Goal: Transaction & Acquisition: Purchase product/service

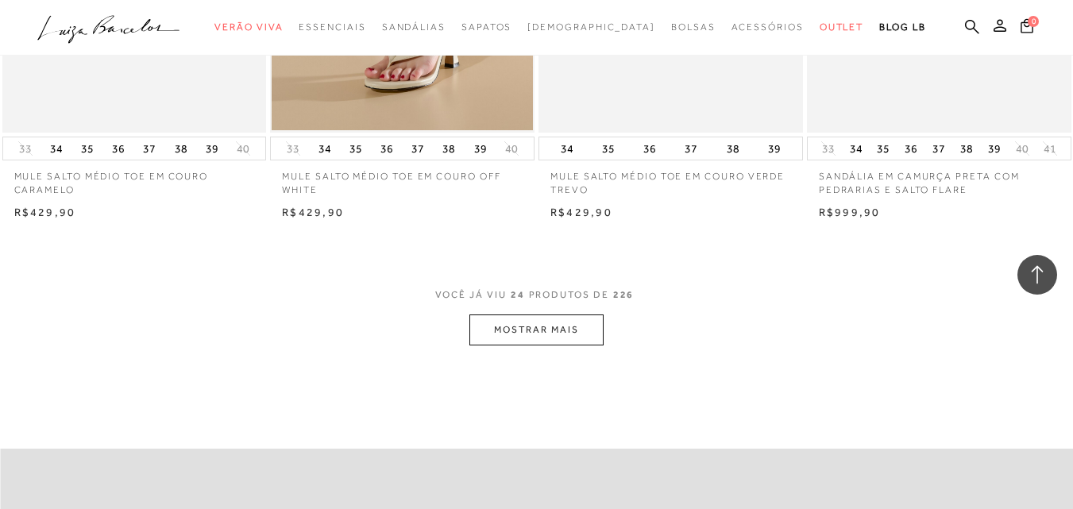
scroll to position [2934, 0]
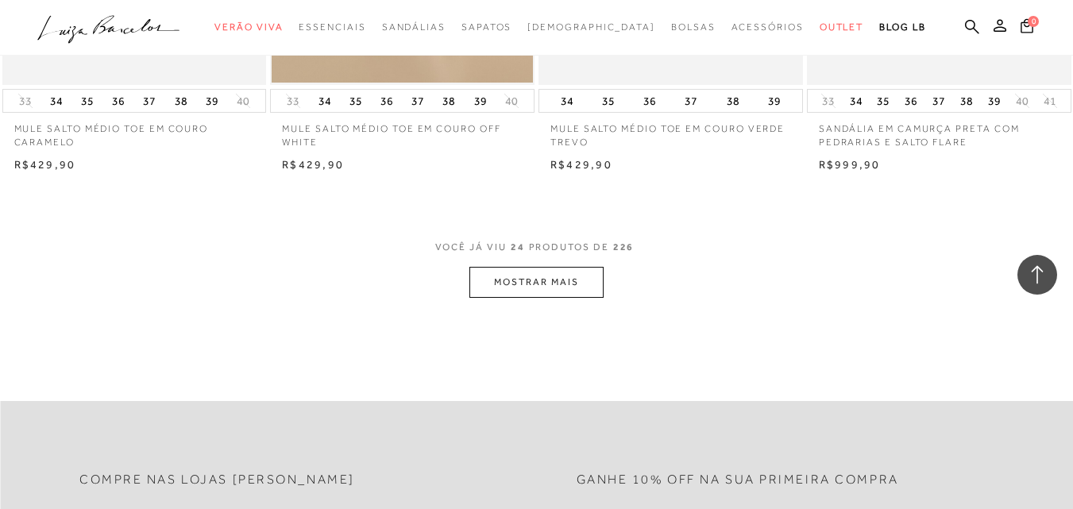
click at [579, 285] on button "MOSTRAR MAIS" at bounding box center [535, 282] width 133 height 31
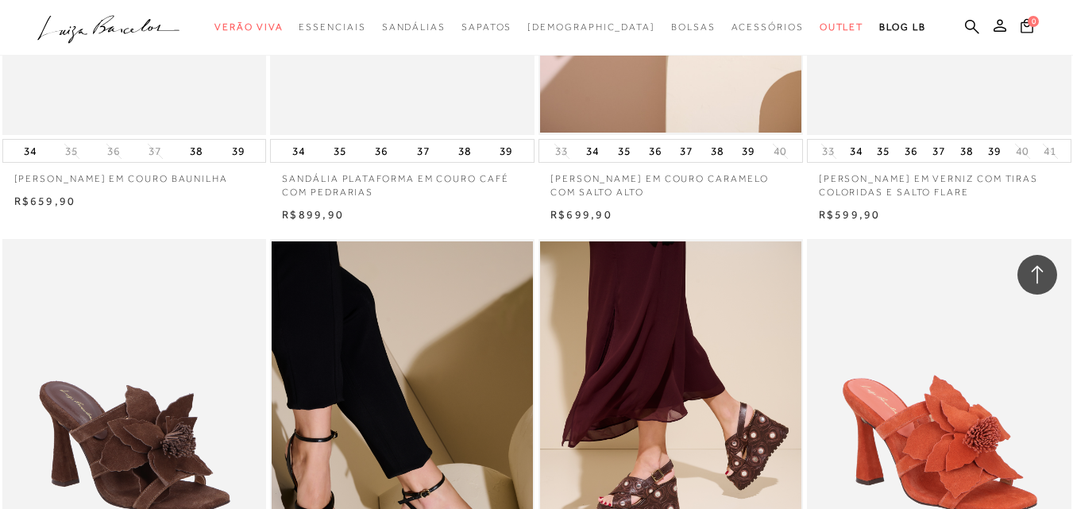
scroll to position [5634, 0]
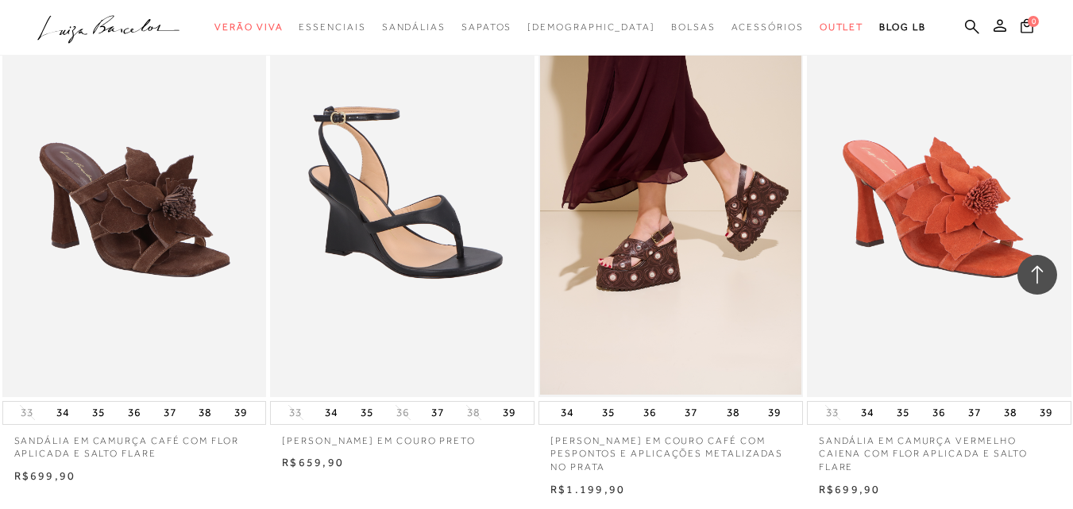
click at [391, 235] on img at bounding box center [403, 199] width 263 height 396
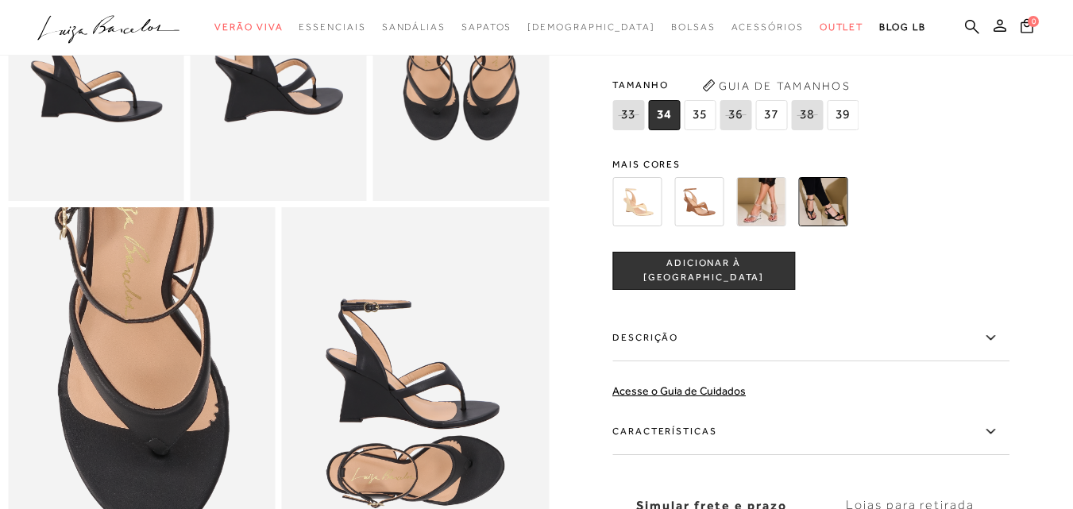
scroll to position [715, 0]
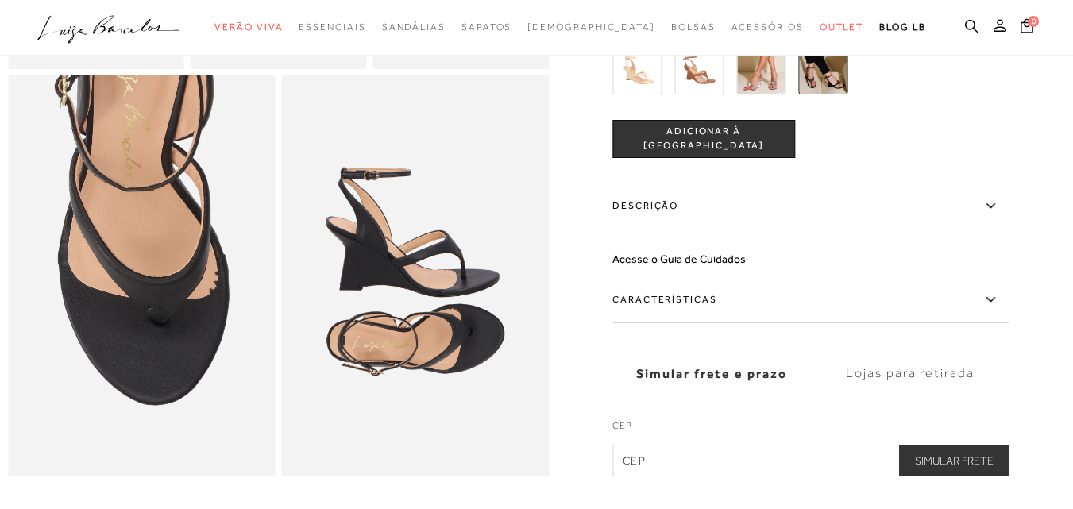
click at [796, 229] on label "Descrição" at bounding box center [810, 206] width 397 height 46
click at [0, 0] on input "Descrição" at bounding box center [0, 0] width 0 height 0
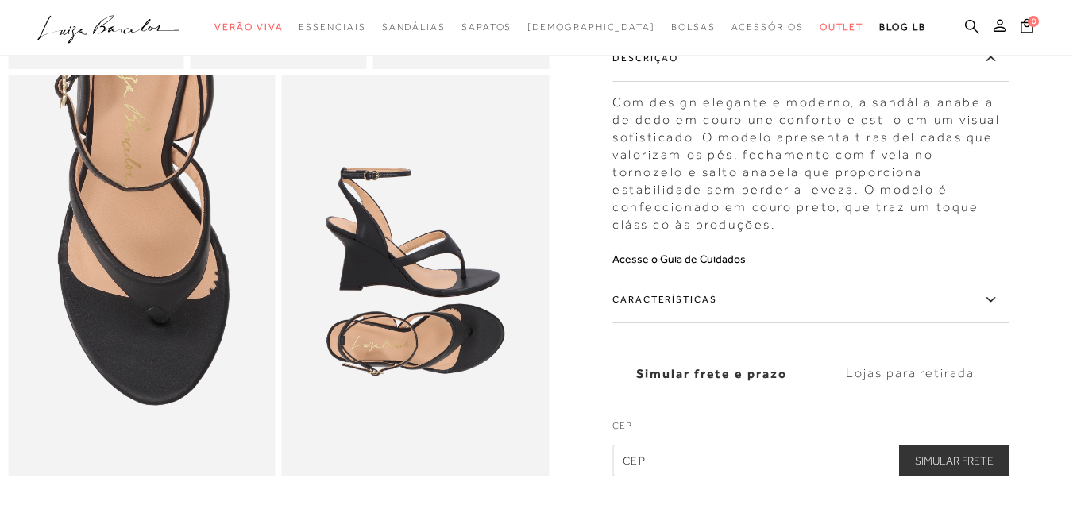
click at [998, 307] on label "Características" at bounding box center [810, 300] width 397 height 46
click at [0, 0] on input "Características" at bounding box center [0, 0] width 0 height 0
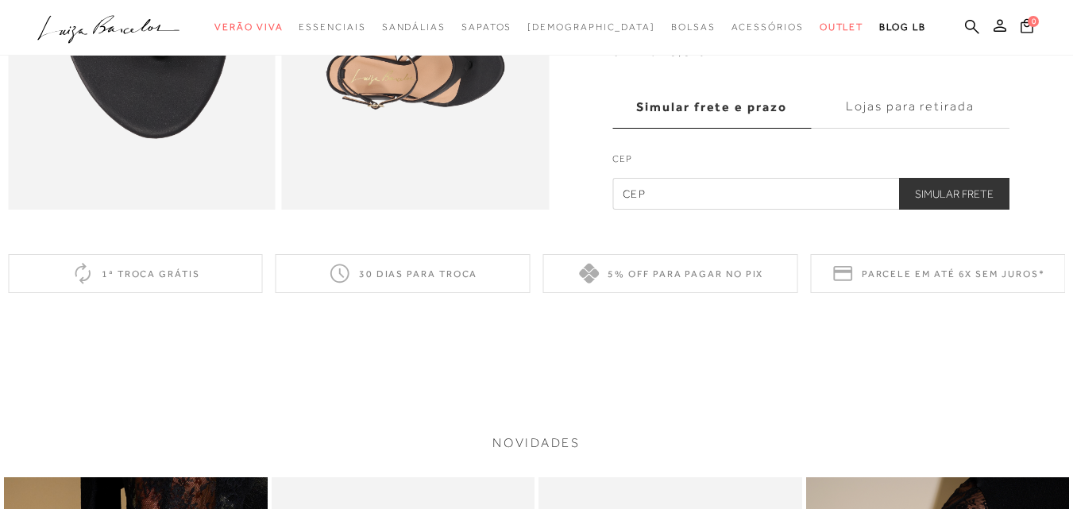
scroll to position [873, 0]
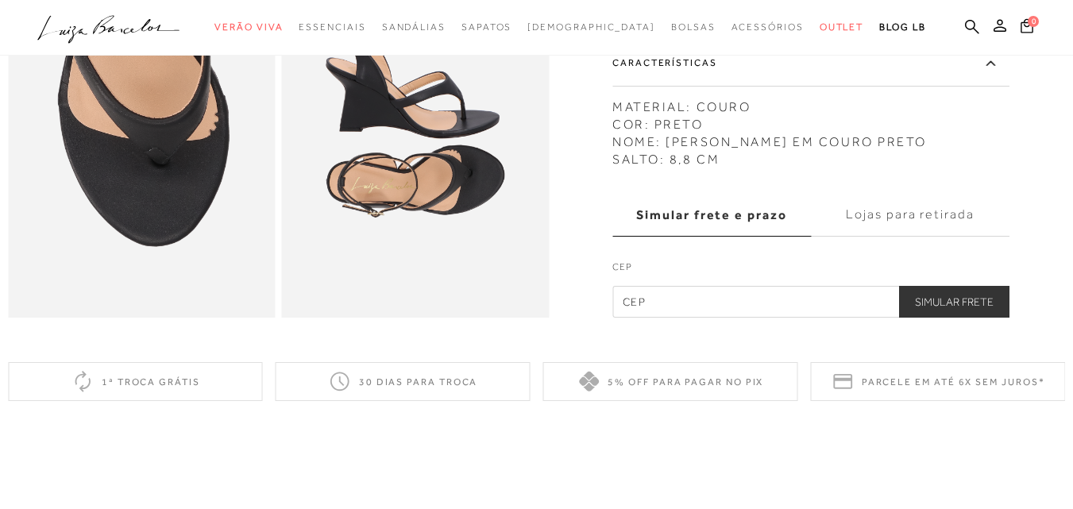
click at [885, 237] on label "Lojas para retirada" at bounding box center [910, 215] width 199 height 43
click at [0, 0] on input "Lojas para retirada" at bounding box center [0, 0] width 0 height 0
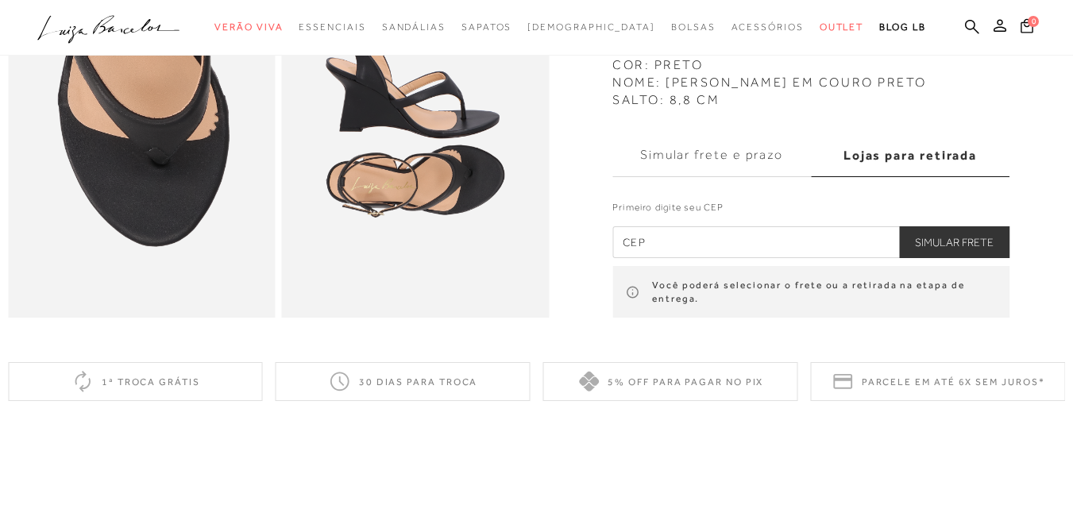
click at [674, 257] on input "text" at bounding box center [810, 242] width 397 height 32
type input "88330-729"
click at [946, 257] on button "Simular Frete" at bounding box center [954, 242] width 110 height 32
click at [724, 257] on input "88330-729" at bounding box center [810, 242] width 397 height 32
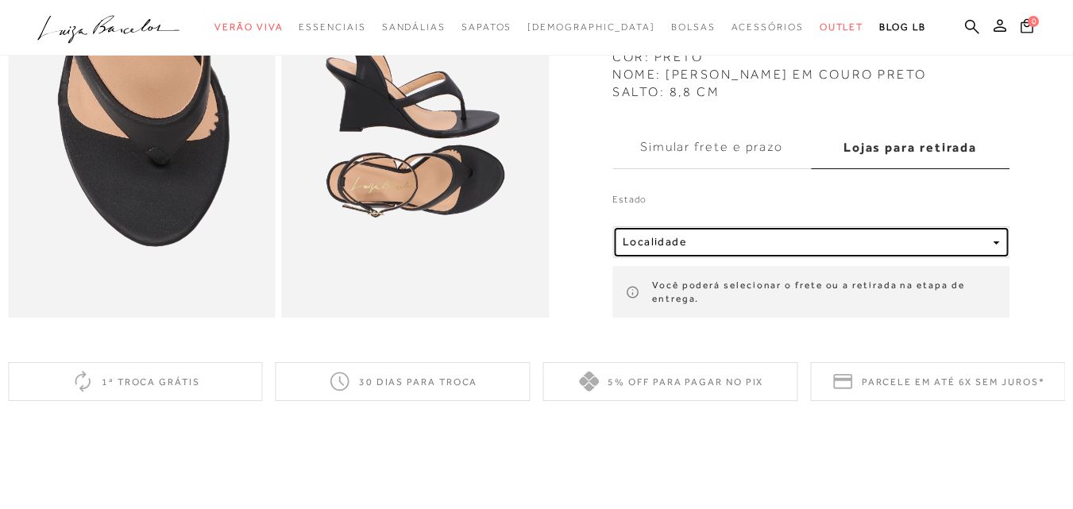
click at [931, 249] on div "Localidade" at bounding box center [805, 241] width 364 height 13
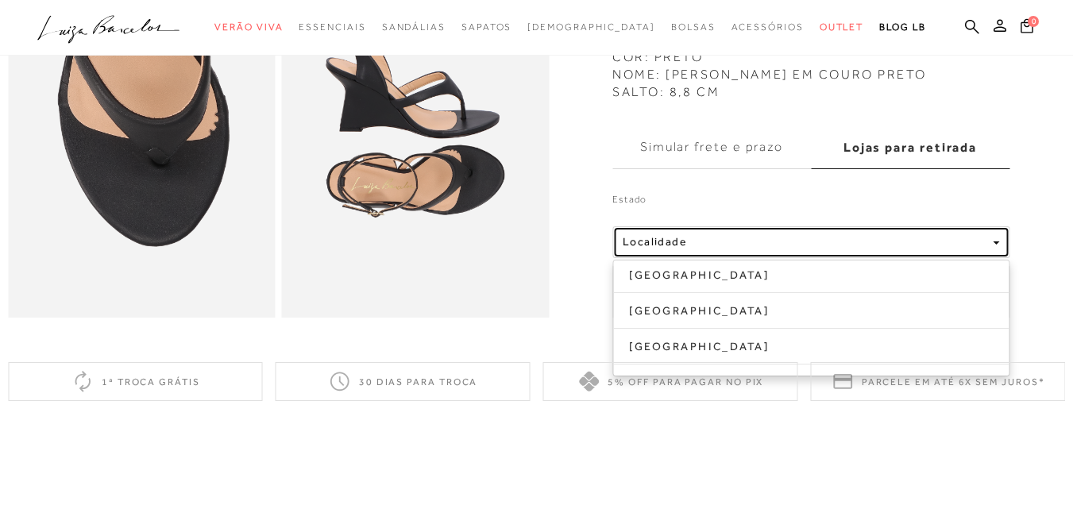
click at [931, 249] on div "Localidade" at bounding box center [805, 241] width 364 height 13
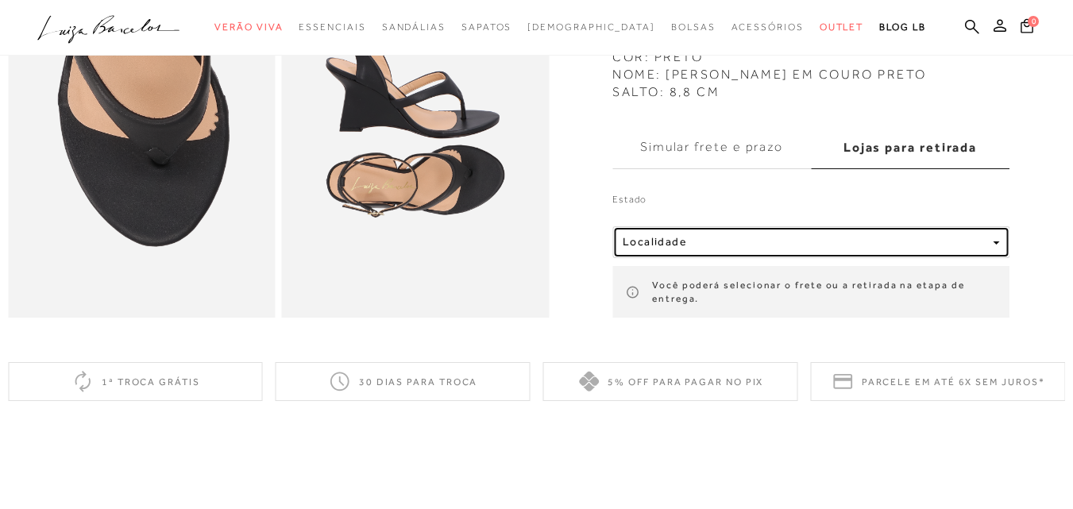
click at [956, 249] on div "Localidade" at bounding box center [805, 241] width 364 height 13
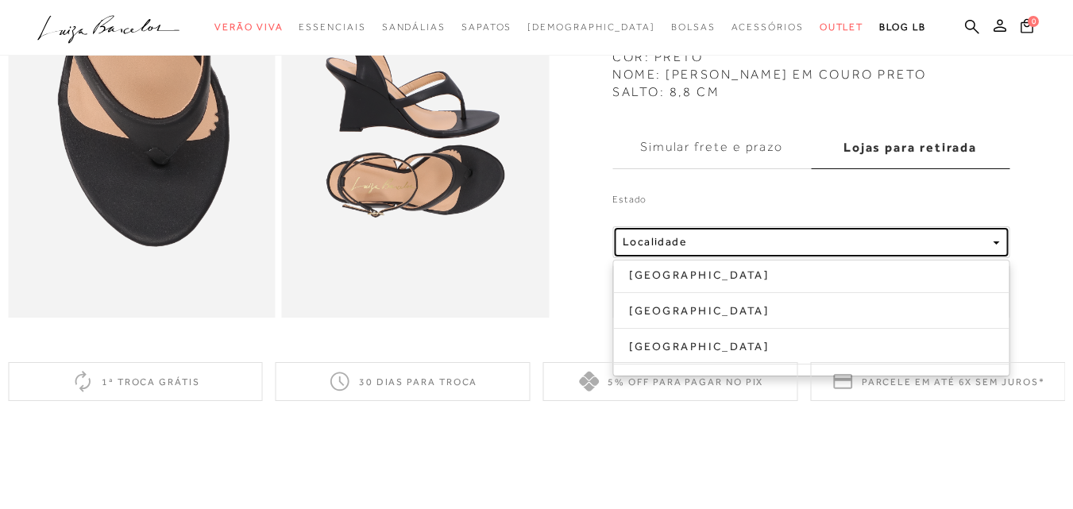
click at [719, 249] on div "Localidade" at bounding box center [805, 241] width 364 height 13
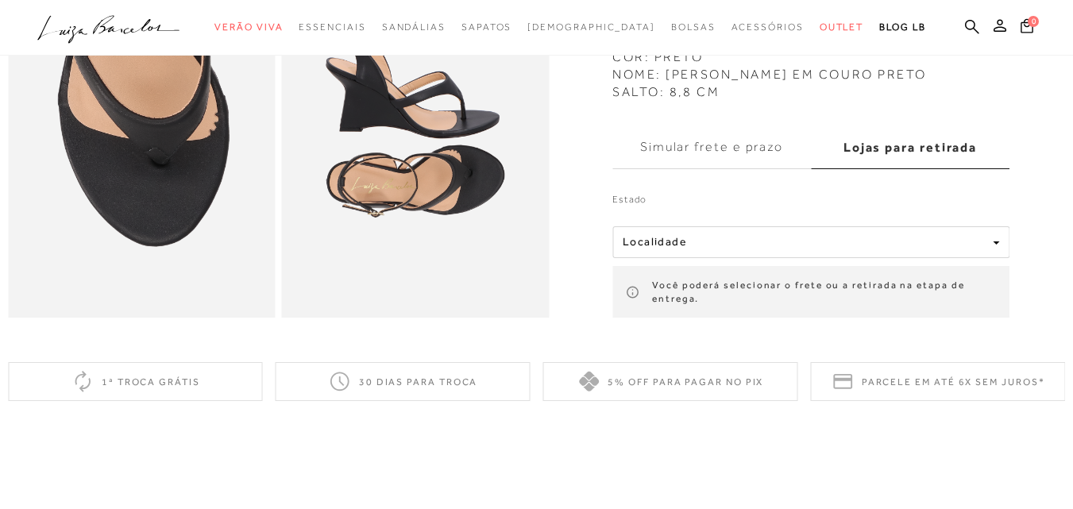
click at [738, 157] on label "Simular frete e prazo" at bounding box center [711, 146] width 199 height 43
click at [0, 0] on input "Simular frete e prazo" at bounding box center [0, 0] width 0 height 0
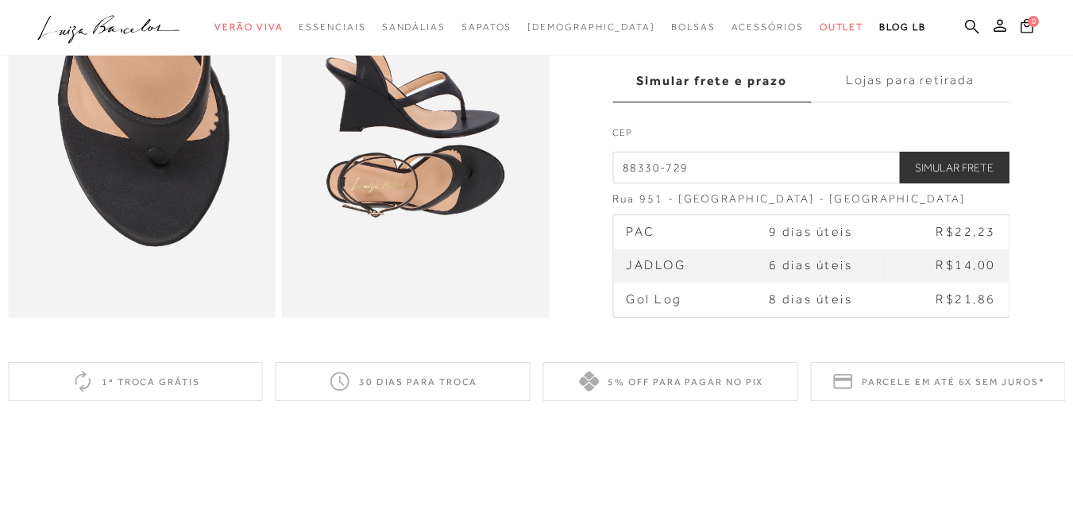
click at [944, 102] on label "Lojas para retirada" at bounding box center [910, 81] width 199 height 43
click at [0, 0] on input "Lojas para retirada" at bounding box center [0, 0] width 0 height 0
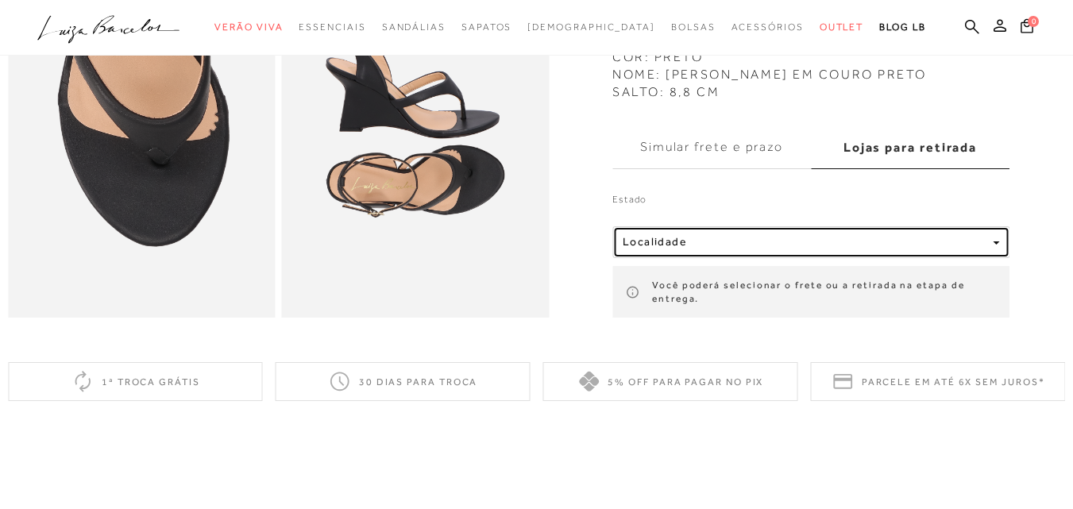
click at [770, 257] on button "Localidade" at bounding box center [810, 242] width 397 height 32
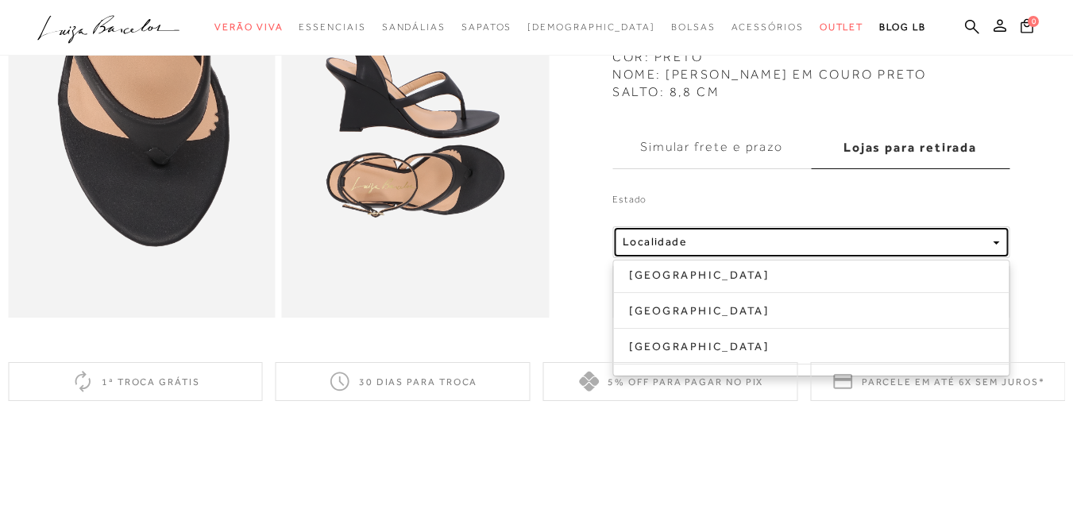
click at [742, 249] on div "Localidade" at bounding box center [805, 241] width 364 height 13
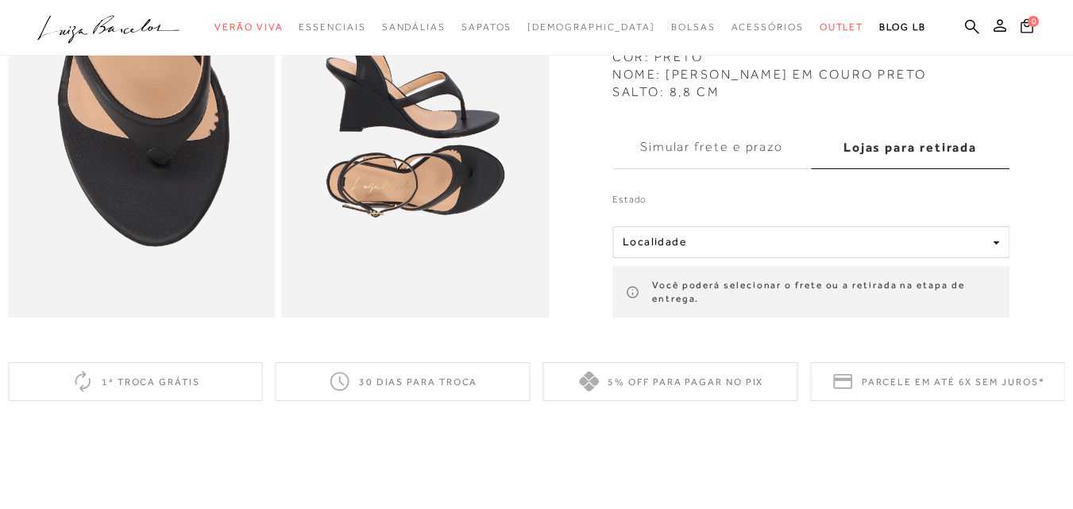
click at [732, 168] on label "Simular frete e prazo" at bounding box center [711, 146] width 199 height 43
click at [0, 0] on input "Simular frete e prazo" at bounding box center [0, 0] width 0 height 0
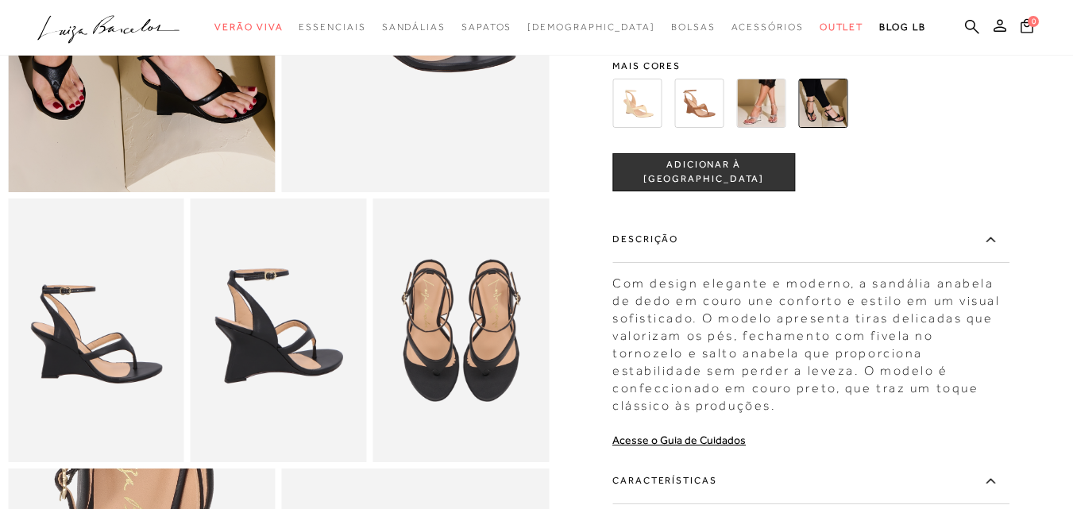
scroll to position [318, 0]
